Goal: Information Seeking & Learning: Learn about a topic

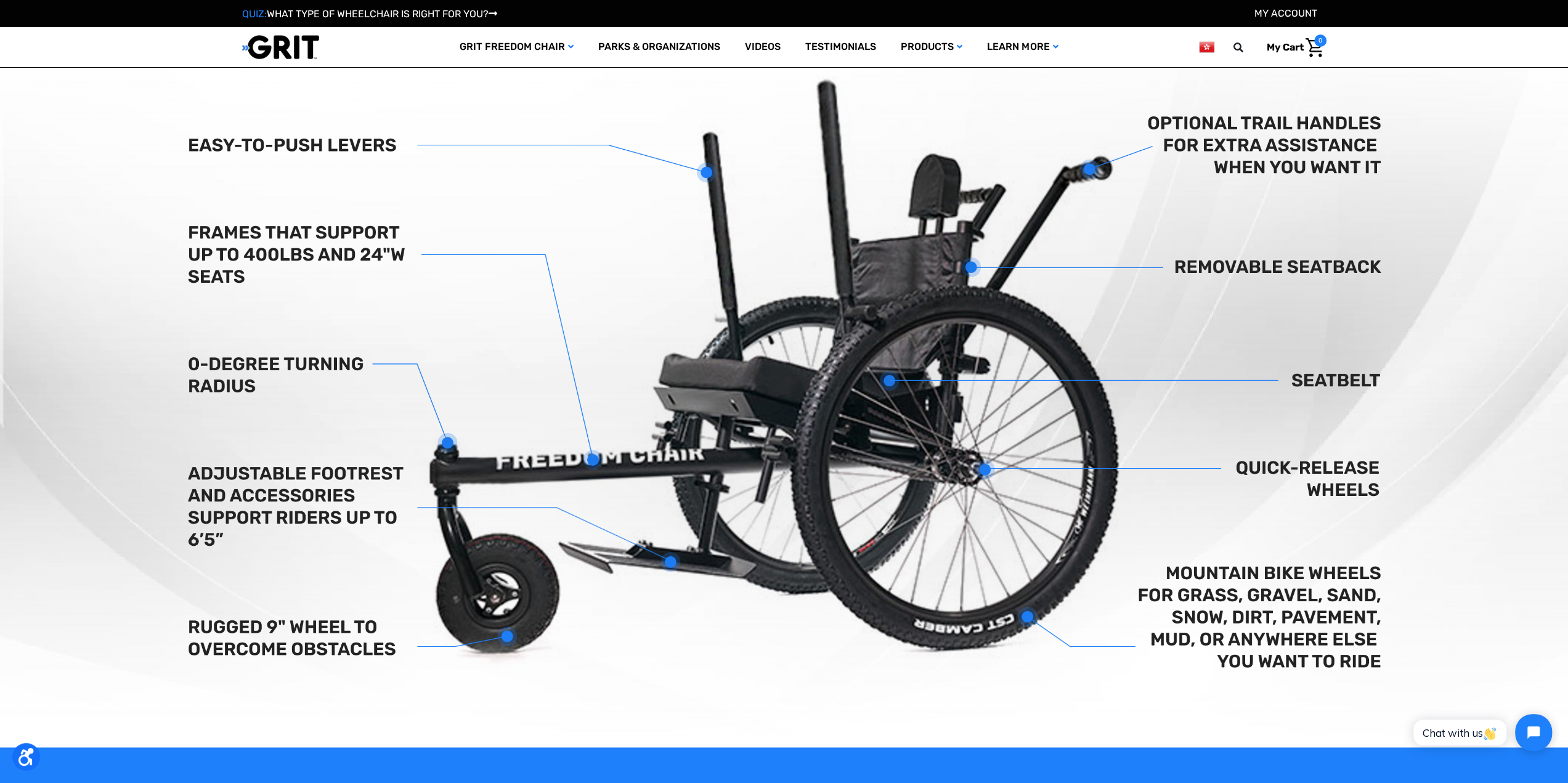
scroll to position [493, 0]
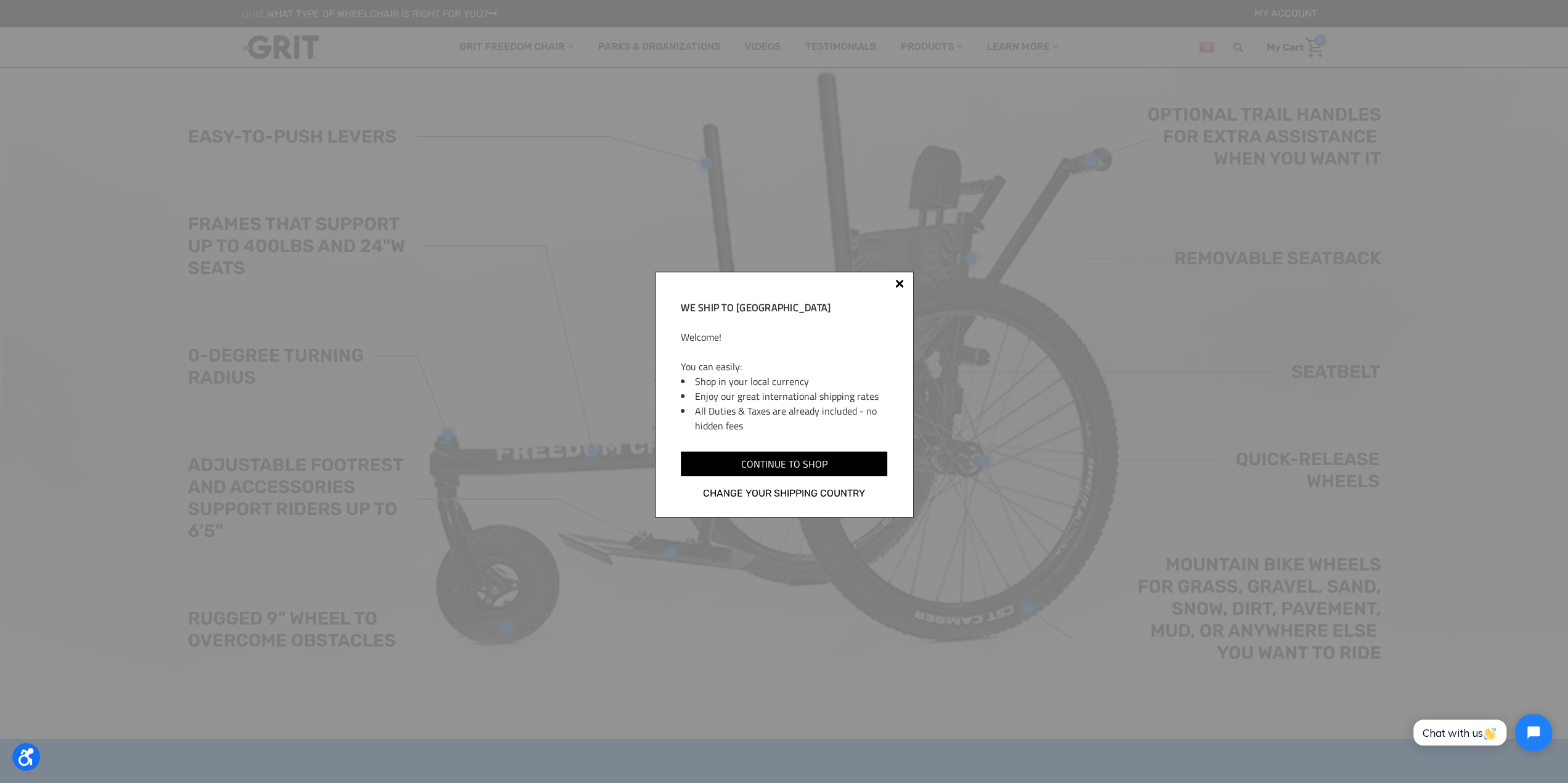
click at [901, 282] on div at bounding box center [899, 283] width 8 height 8
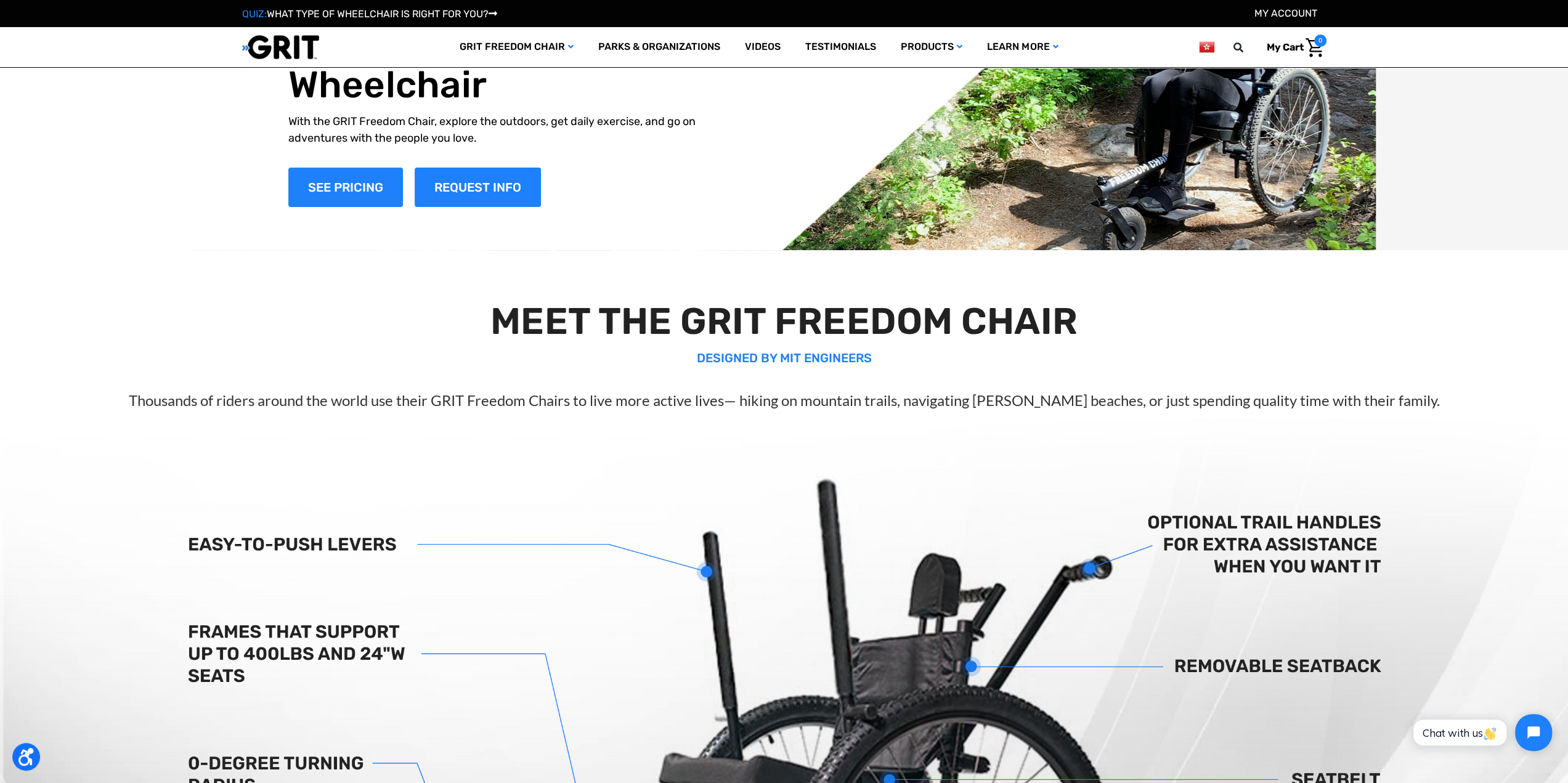
scroll to position [0, 0]
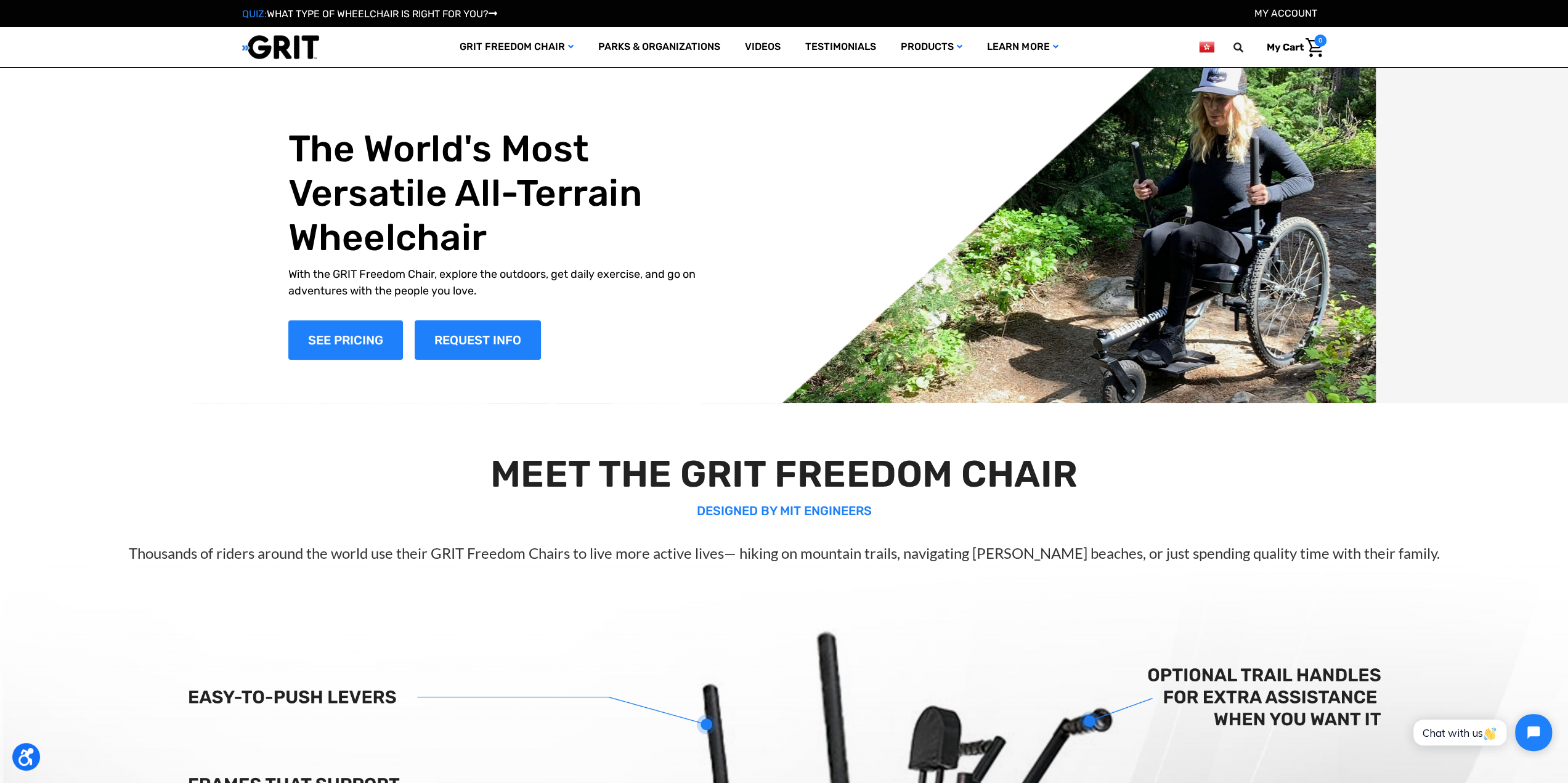
click at [1170, 273] on div "The World's Most Versatile All-Terrain Wheelchair With the GRIT Freedom Chair, …" at bounding box center [784, 243] width 1029 height 320
click at [757, 43] on link "Videos" at bounding box center [763, 47] width 60 height 40
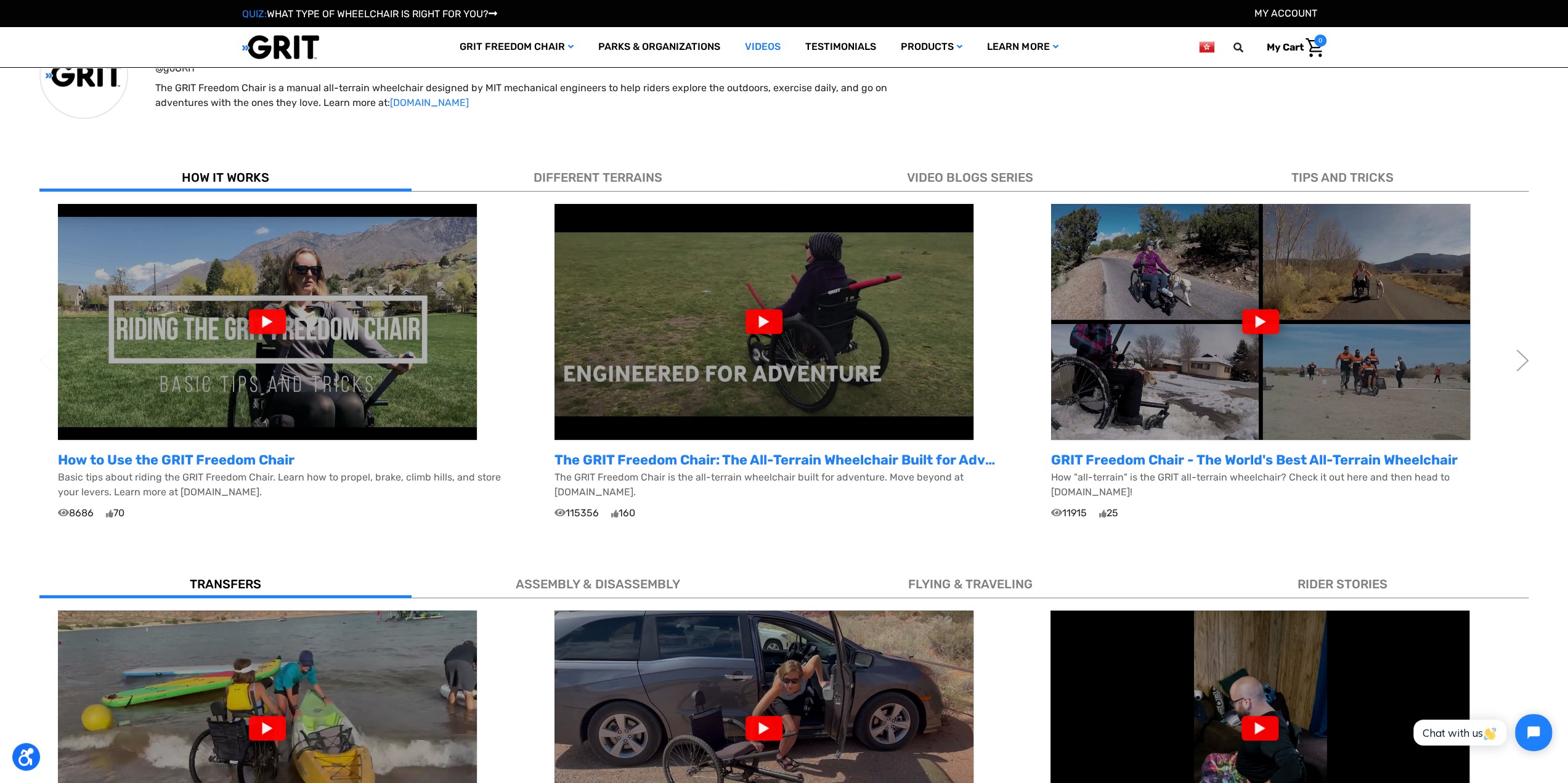
click at [273, 310] on div at bounding box center [267, 321] width 37 height 25
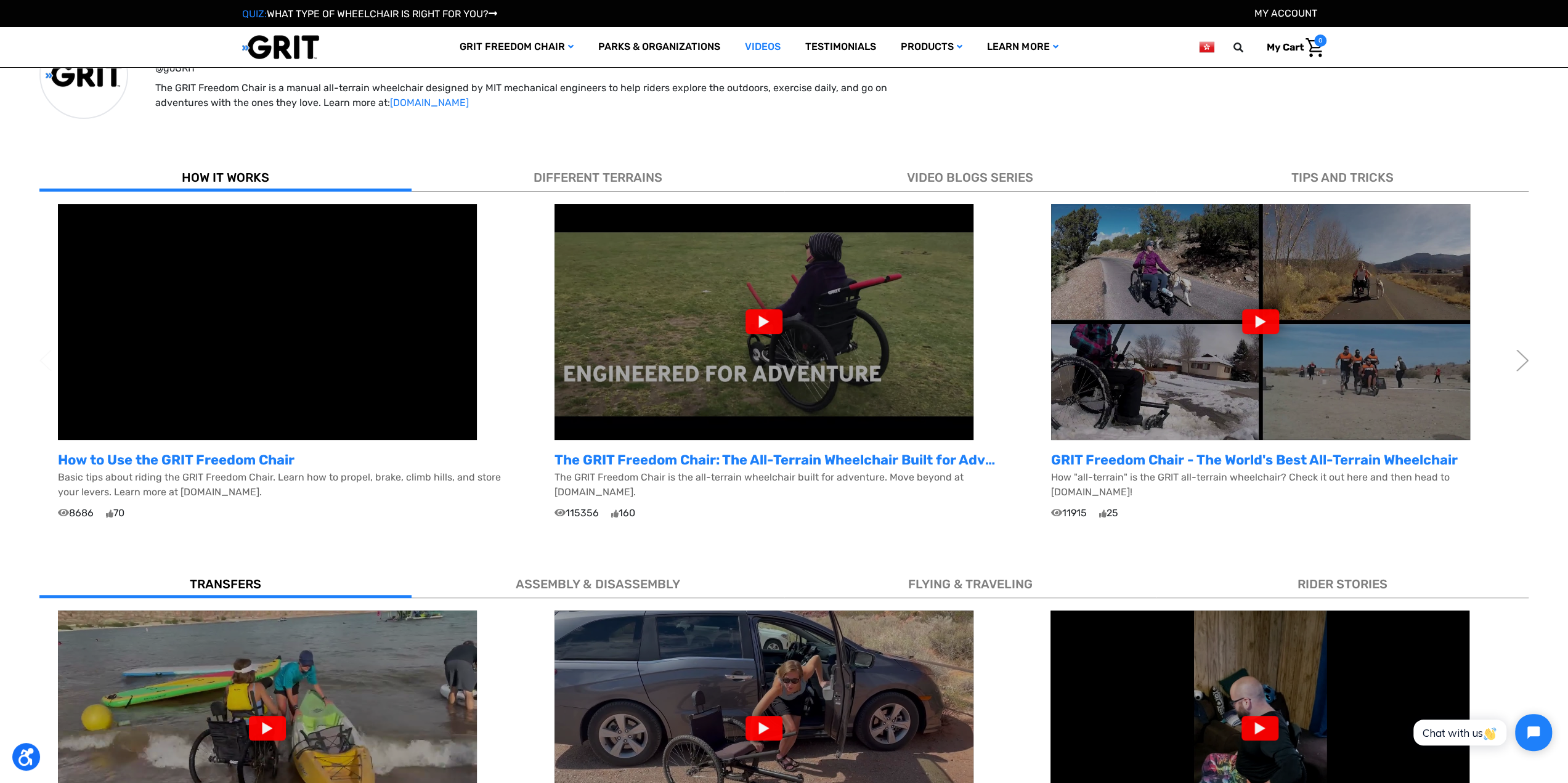
click at [773, 321] on div at bounding box center [764, 321] width 37 height 25
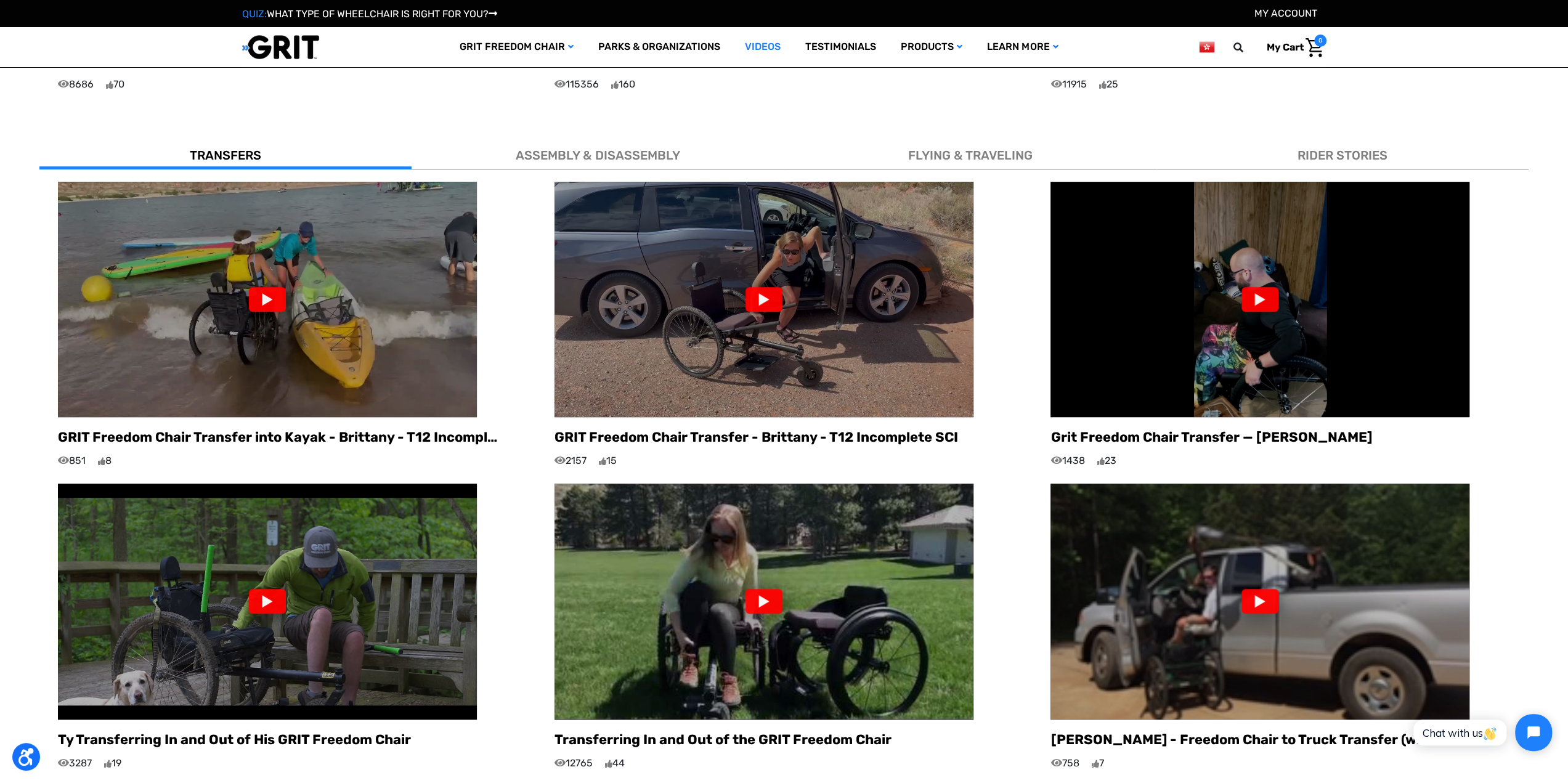
scroll to position [740, 0]
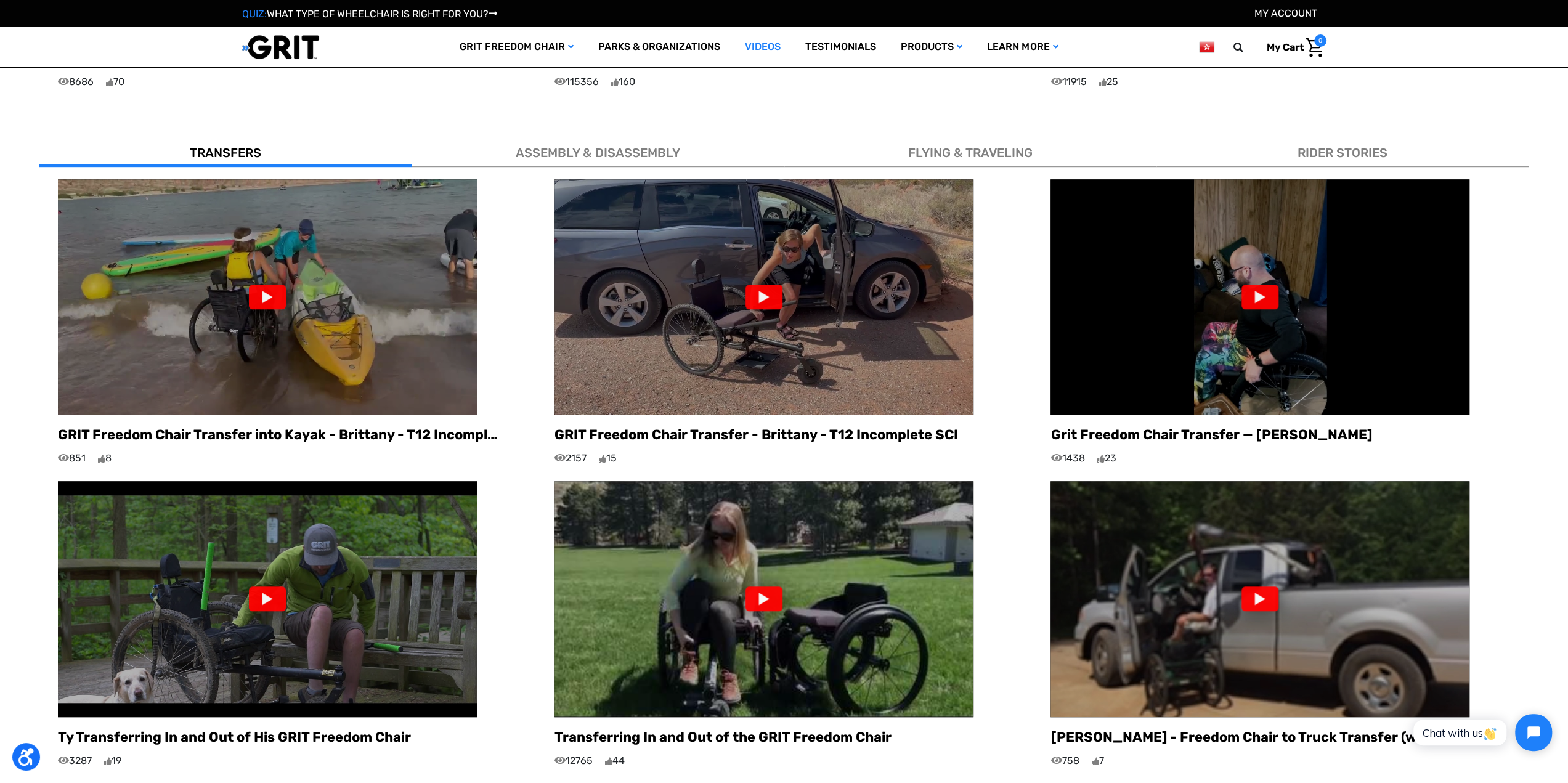
click at [775, 289] on div at bounding box center [764, 297] width 37 height 25
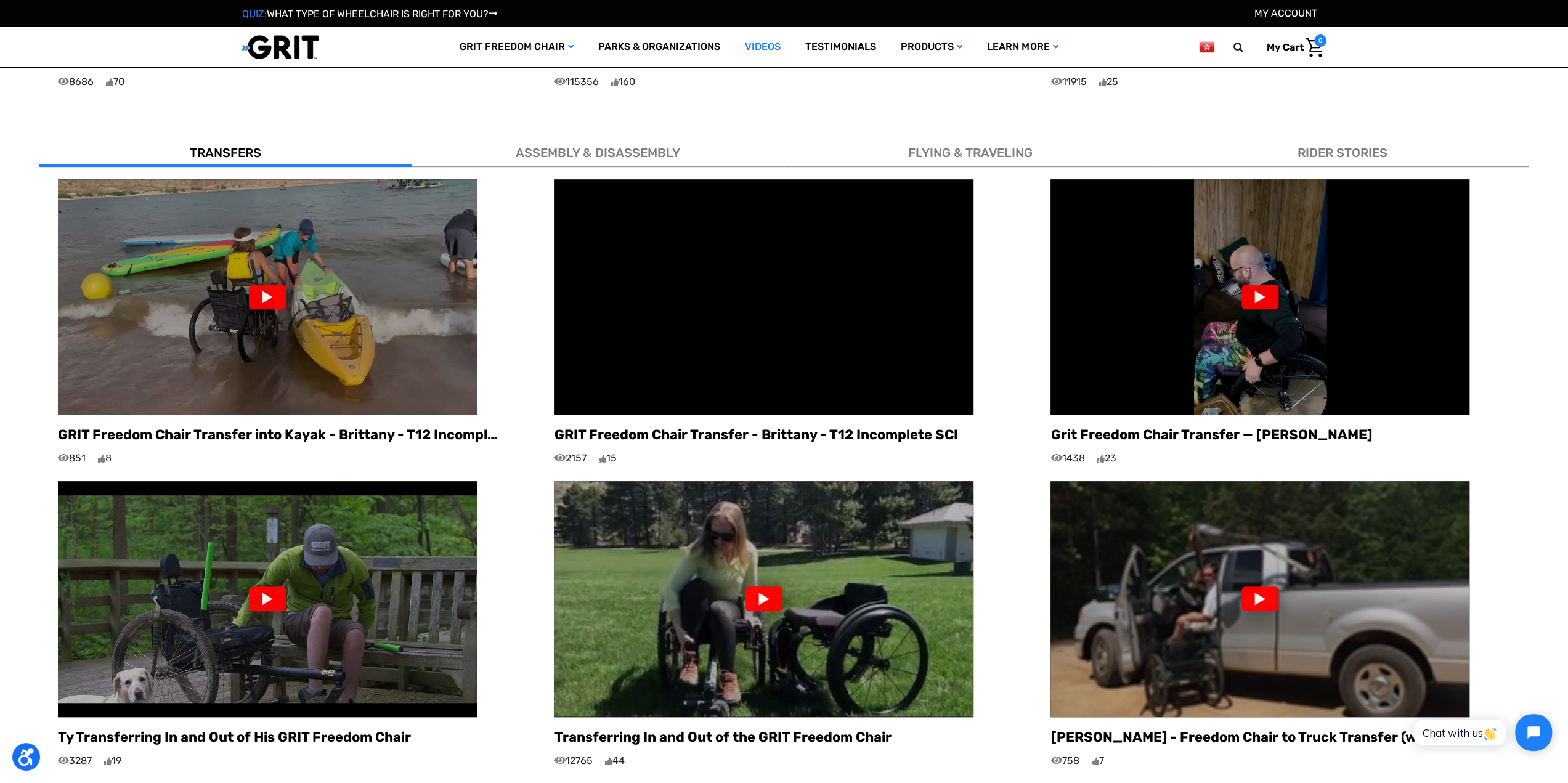
click at [261, 292] on div at bounding box center [267, 297] width 37 height 25
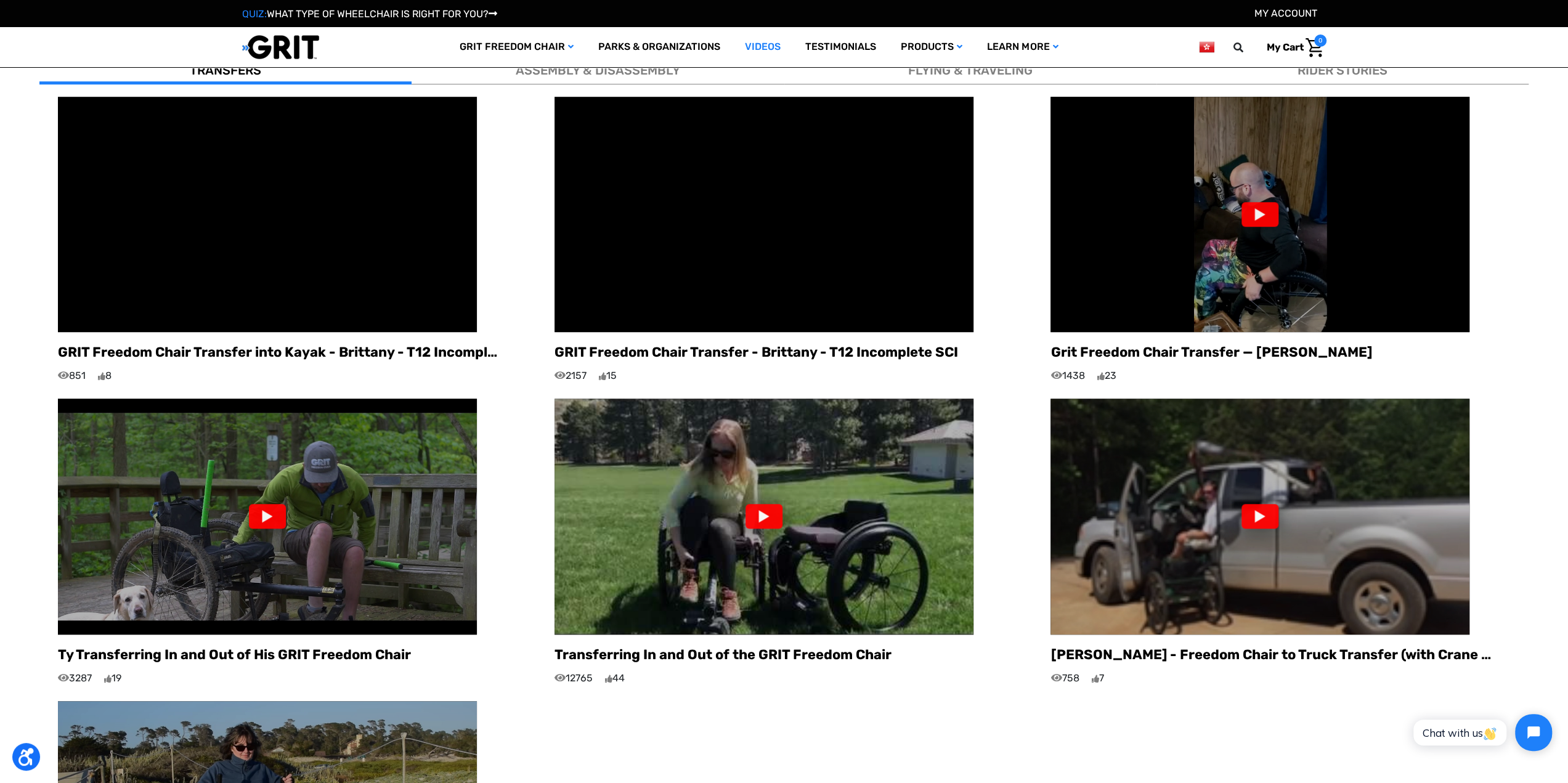
scroll to position [925, 0]
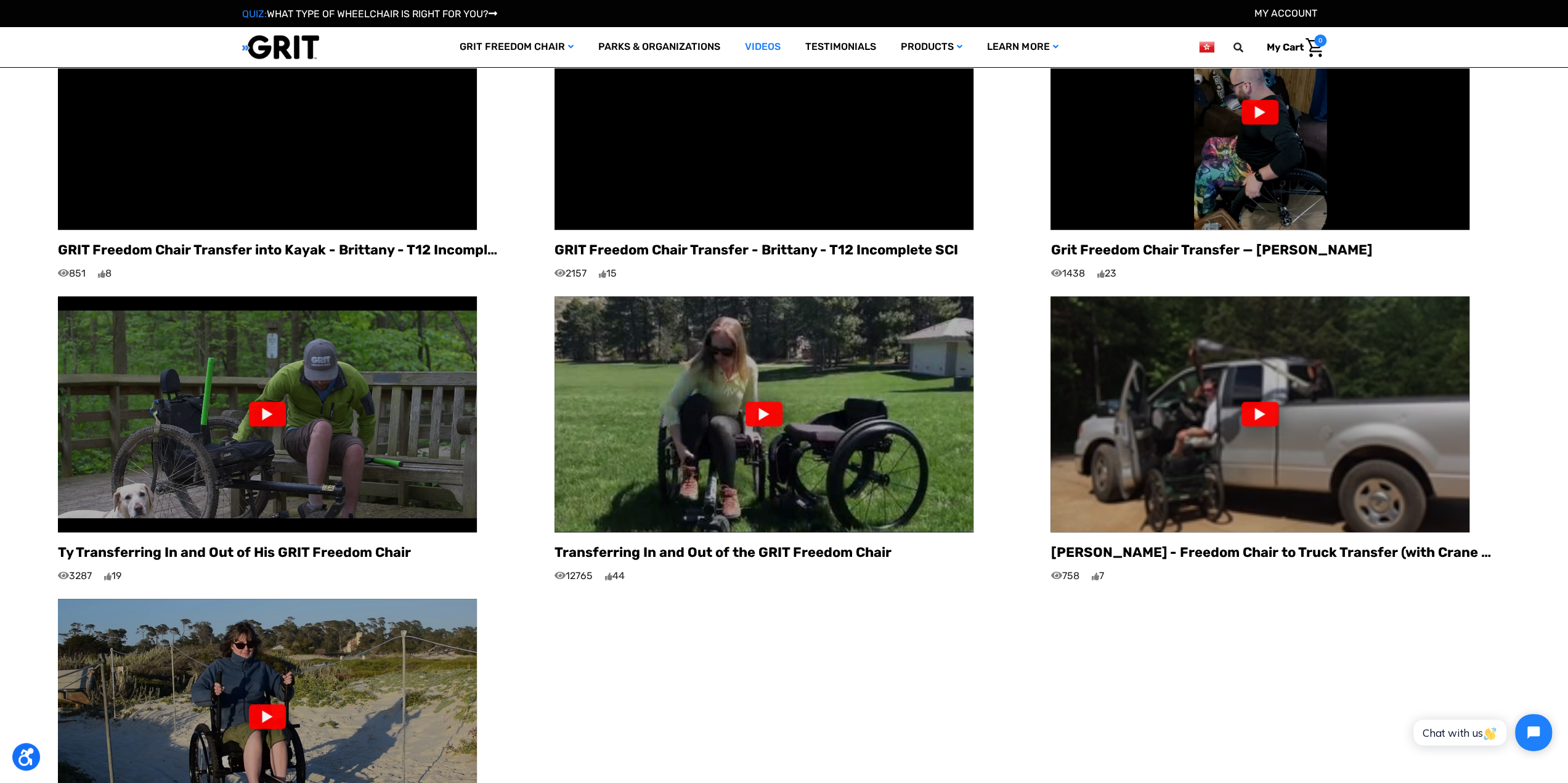
click at [761, 405] on div at bounding box center [764, 414] width 37 height 25
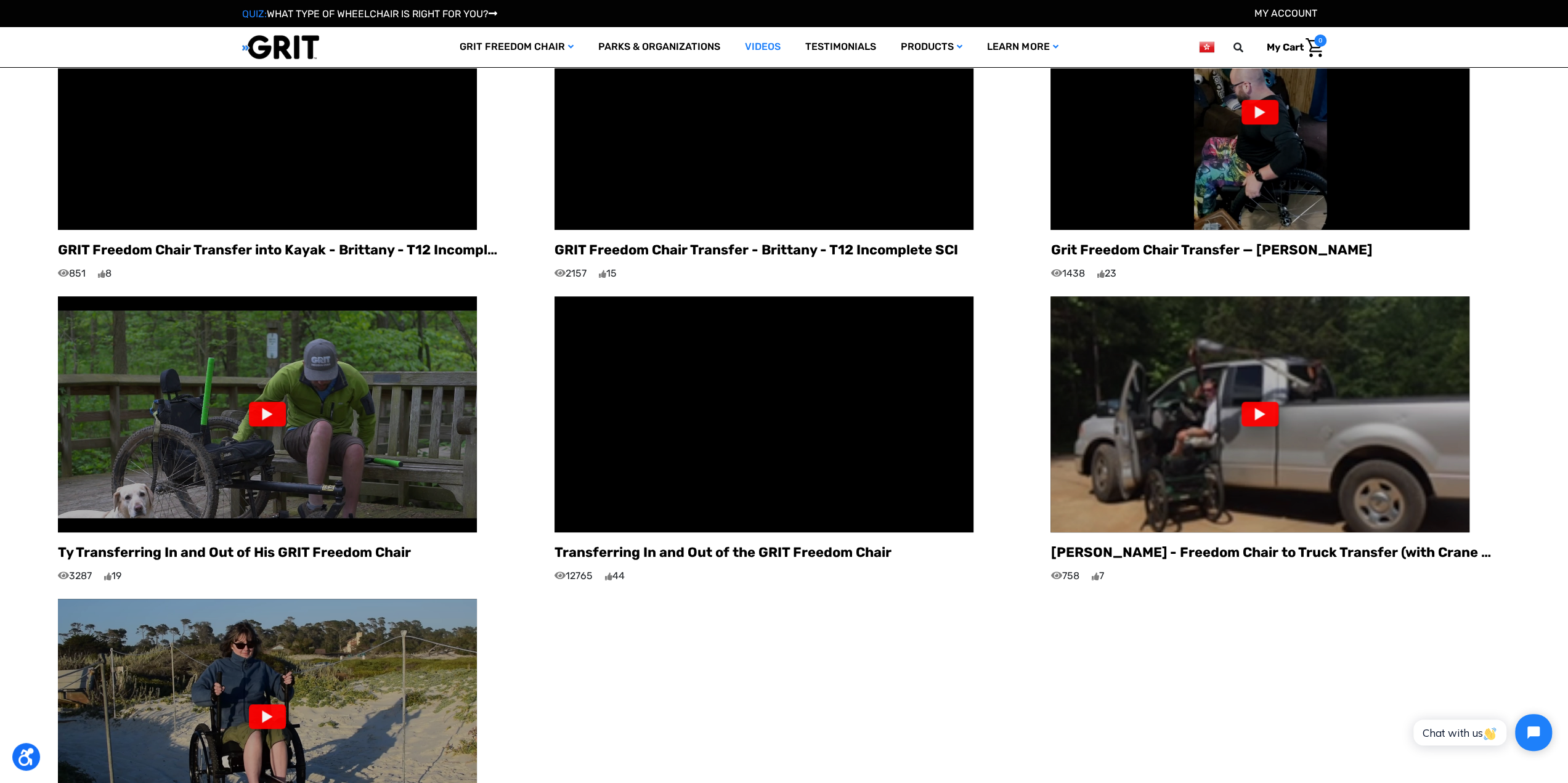
click at [273, 405] on div at bounding box center [267, 414] width 37 height 25
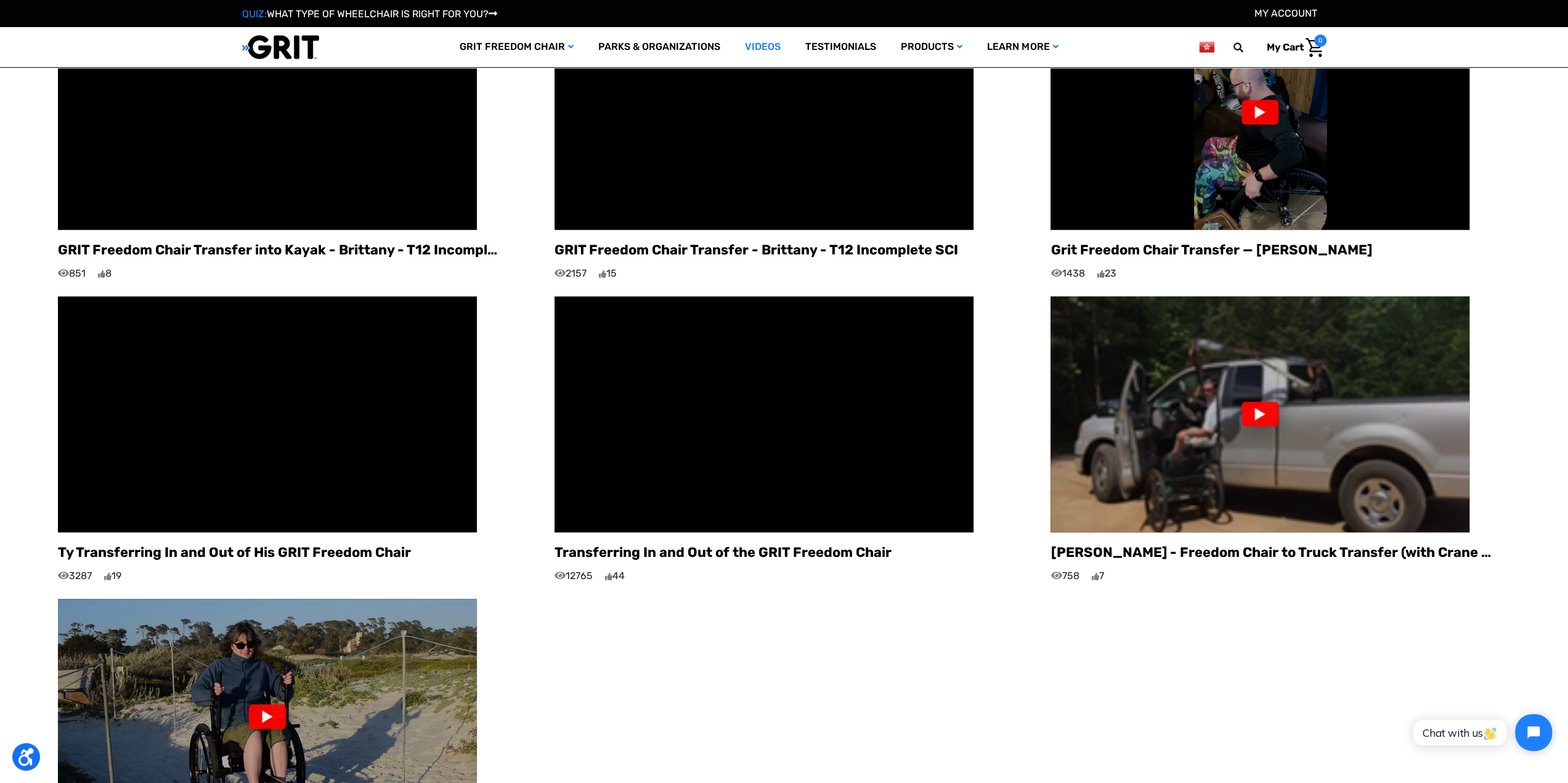
scroll to position [1232, 0]
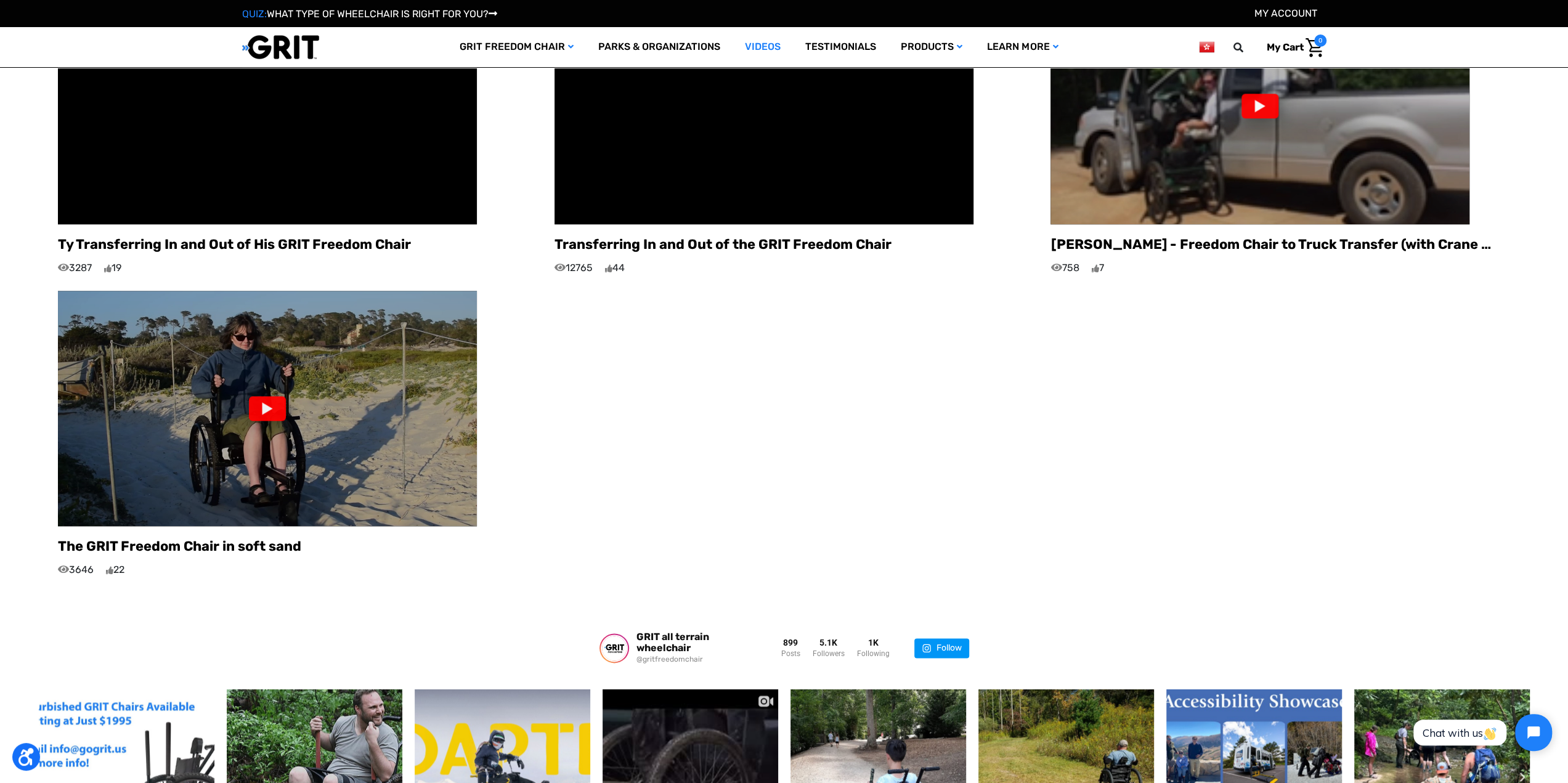
click at [273, 400] on div at bounding box center [267, 408] width 37 height 25
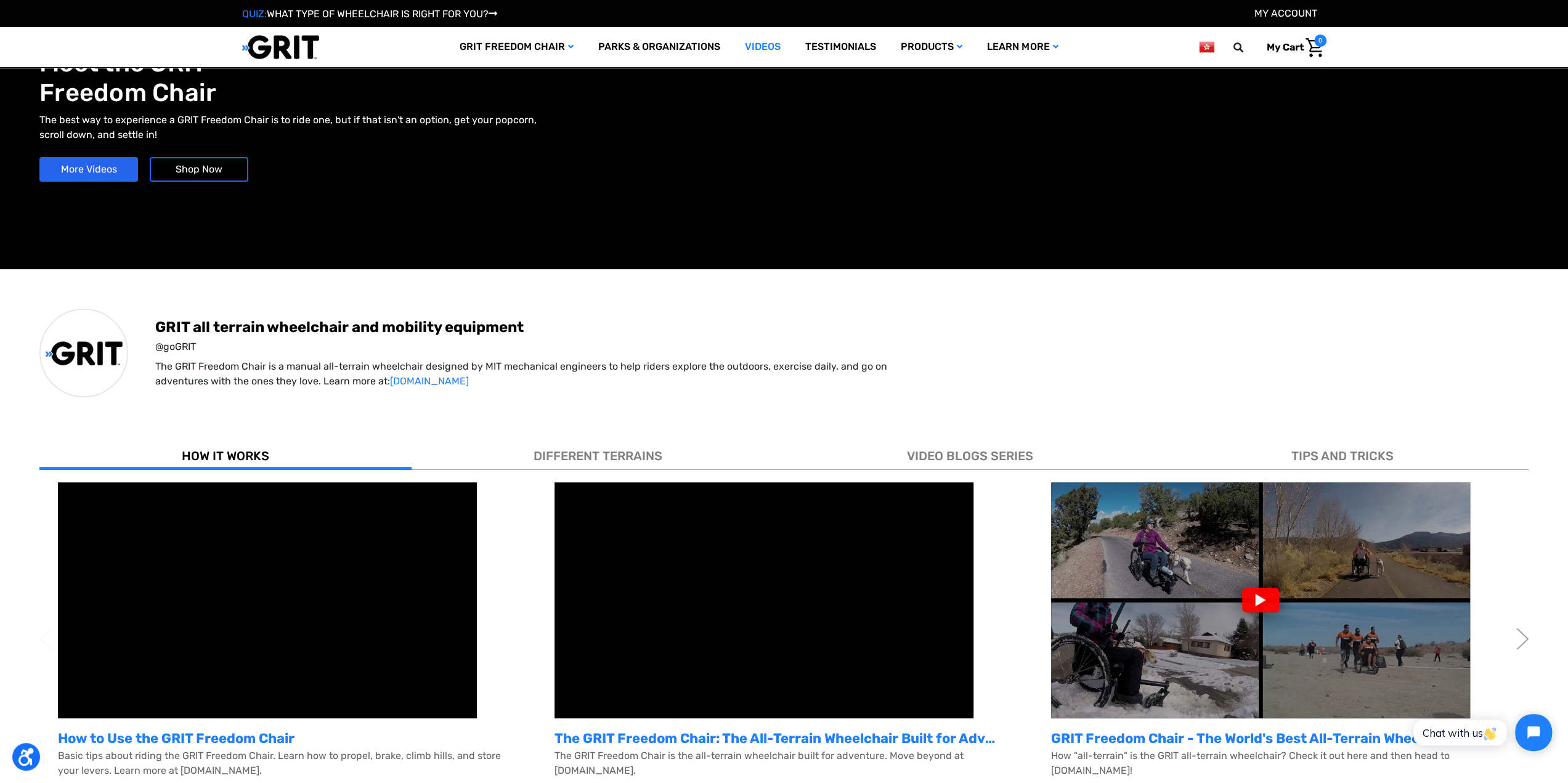
scroll to position [0, 0]
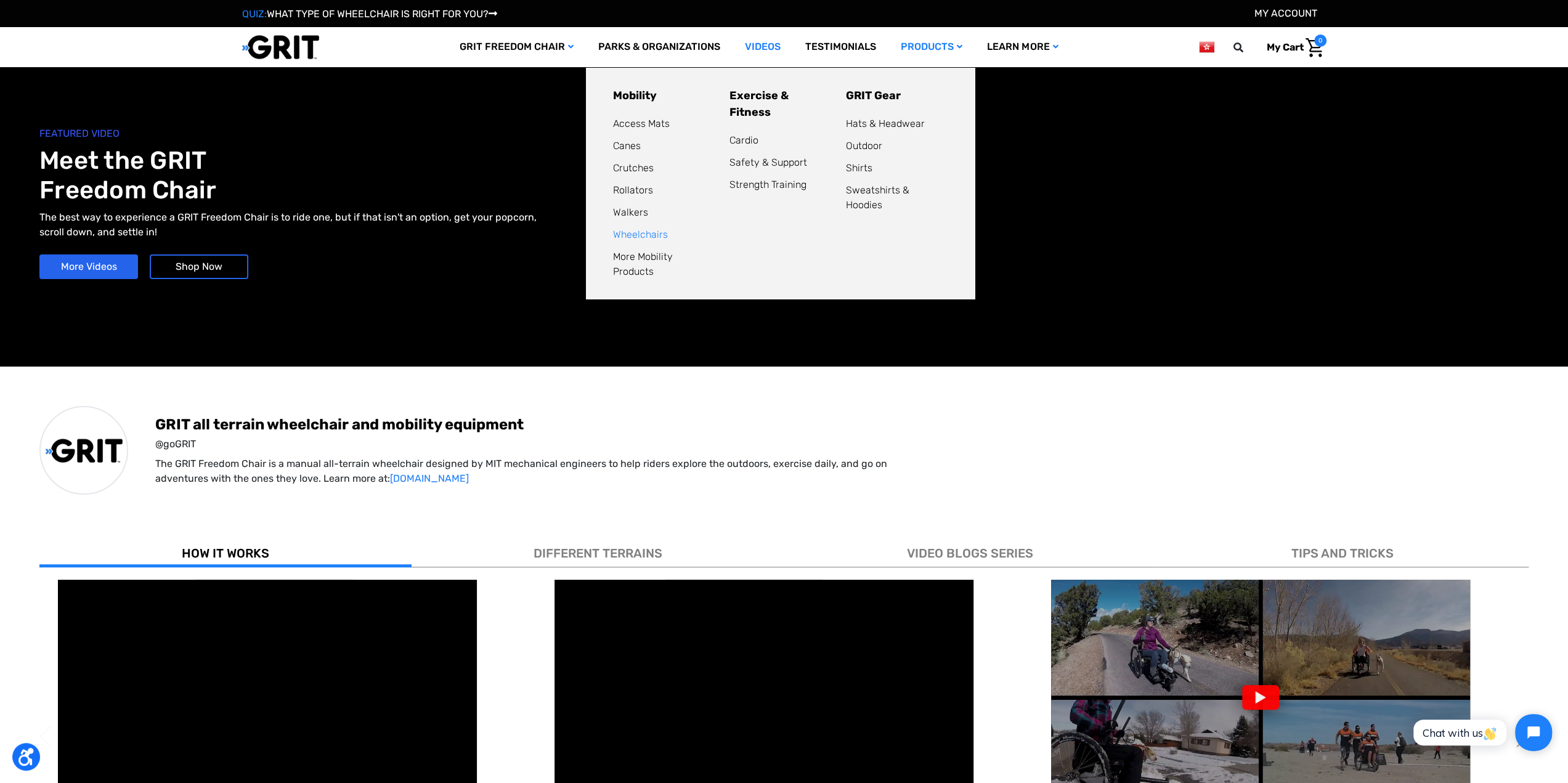
click at [650, 234] on link "Wheelchairs" at bounding box center [641, 234] width 55 height 12
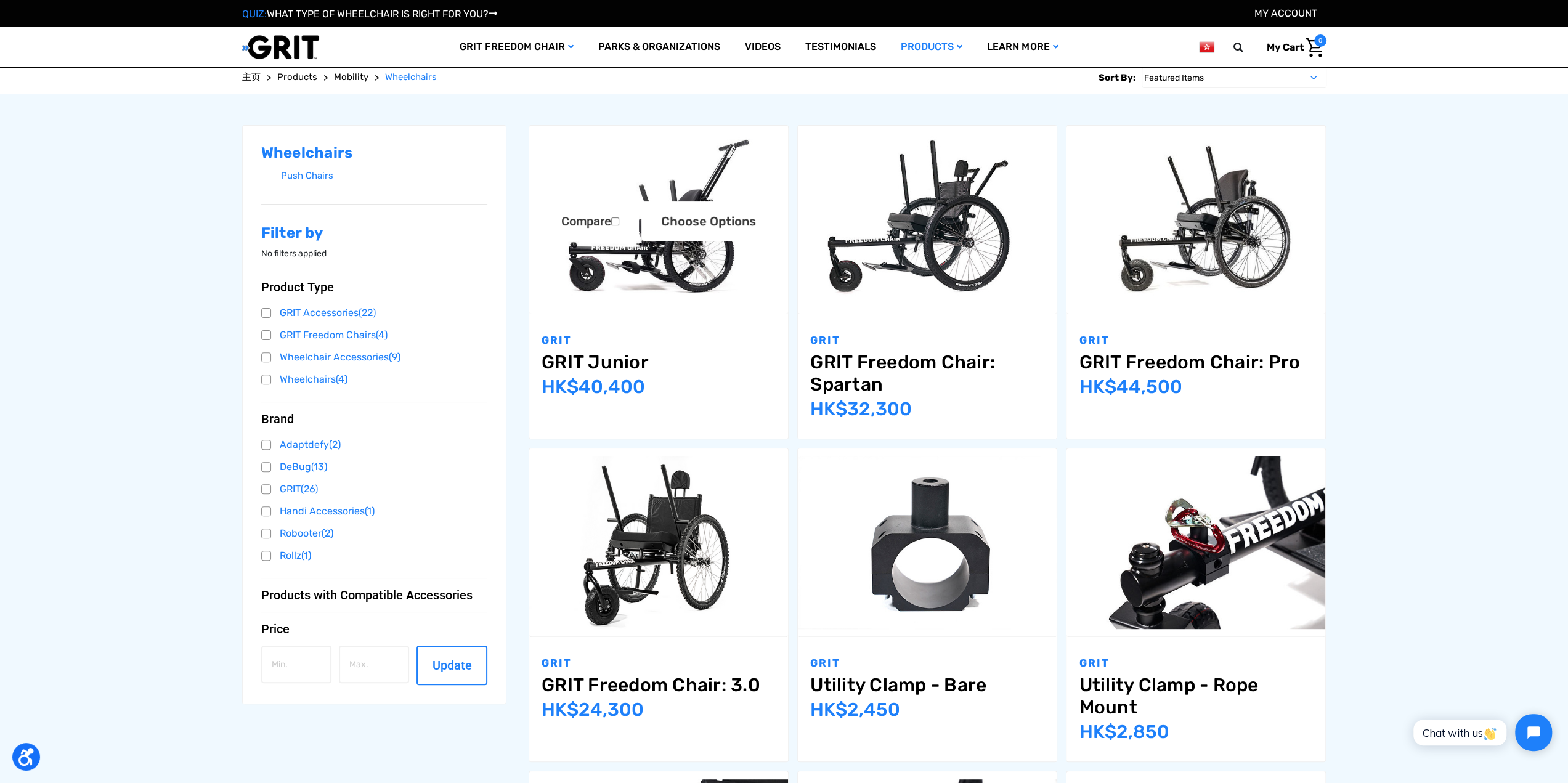
click at [674, 272] on img "GRIT Junior,$4,995.00\a" at bounding box center [658, 219] width 259 height 172
